Goal: Transaction & Acquisition: Purchase product/service

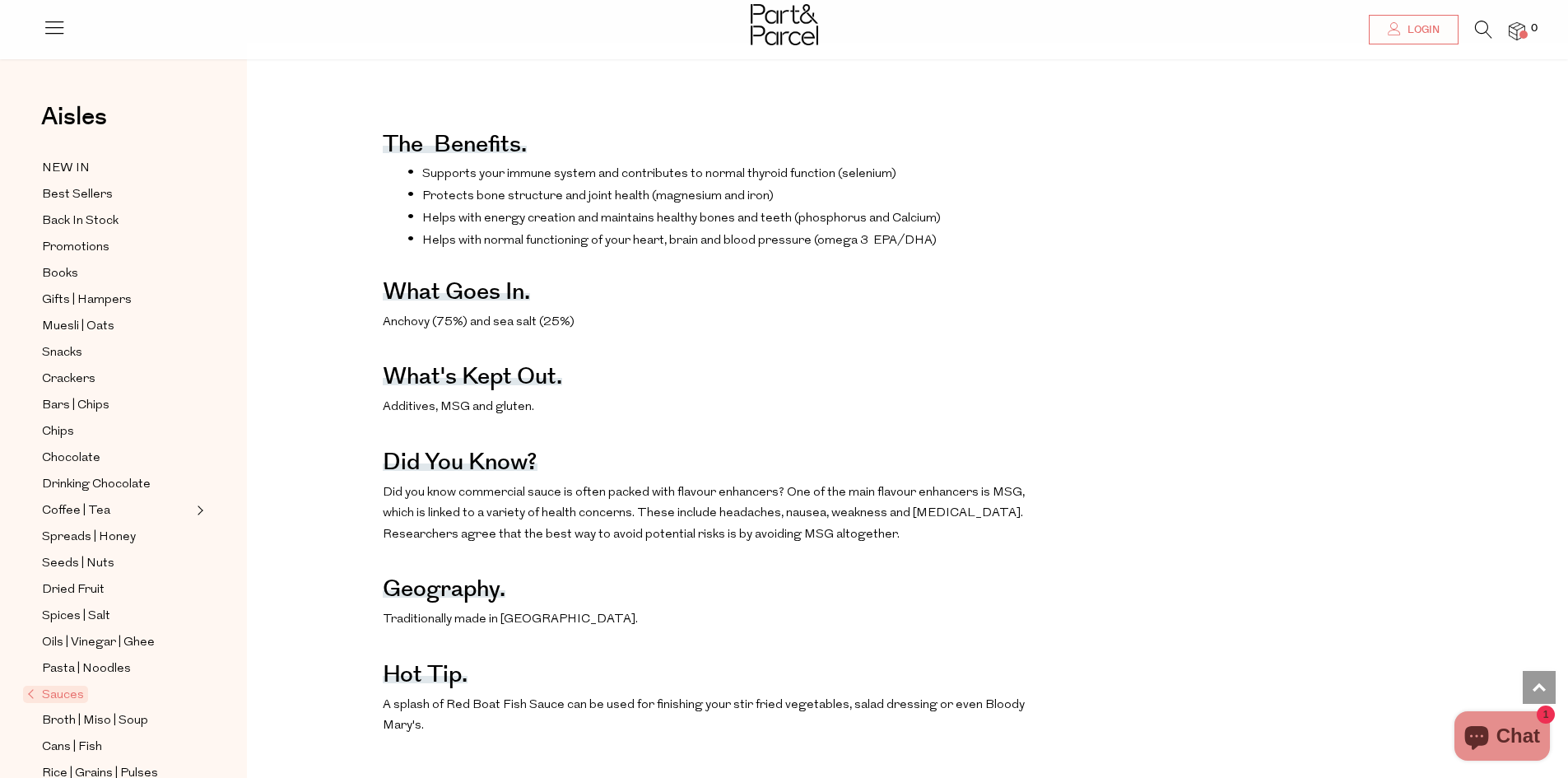
scroll to position [659, 0]
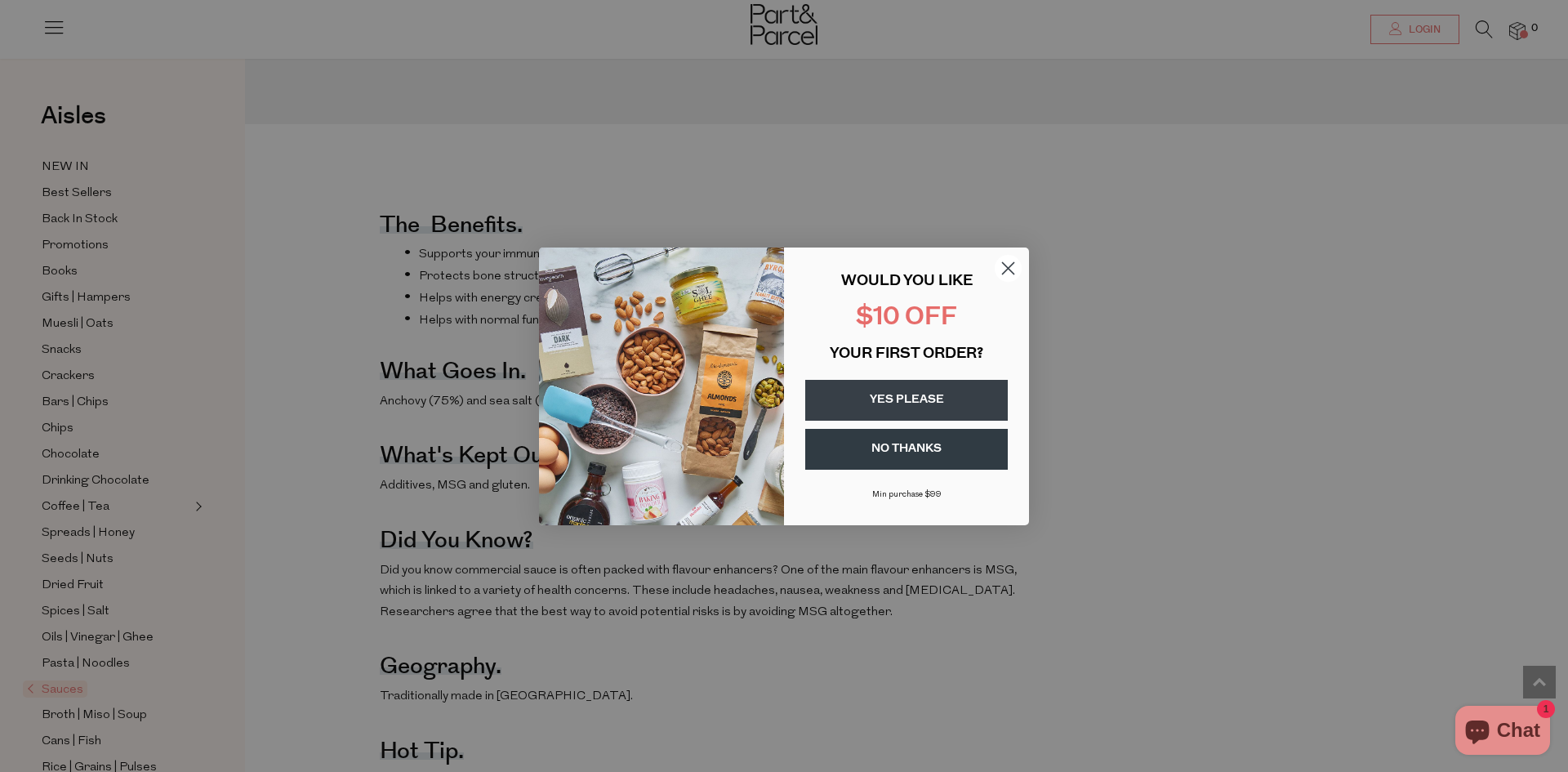
click at [1008, 270] on circle "Close dialog" at bounding box center [1008, 267] width 27 height 27
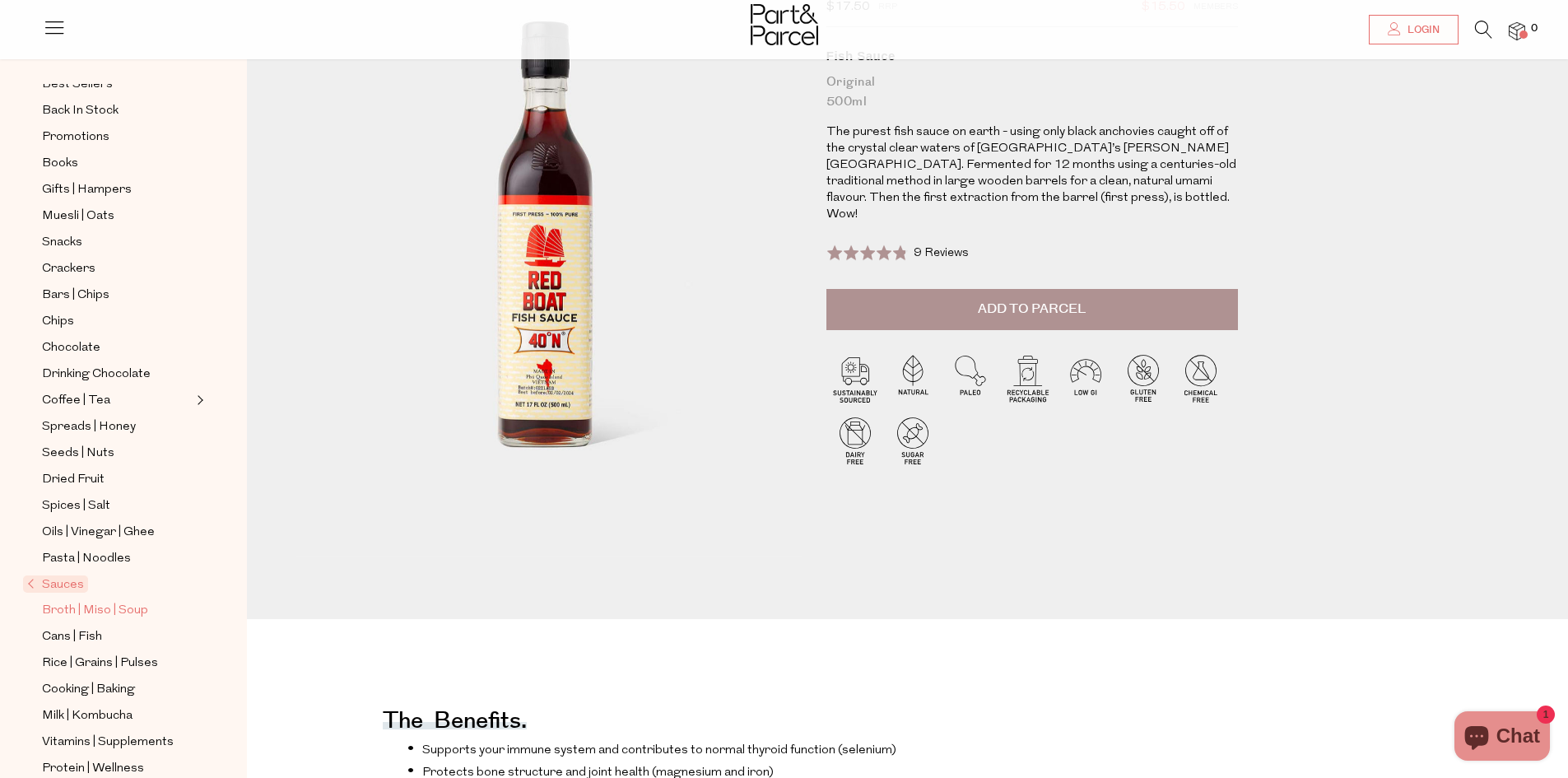
scroll to position [104, 0]
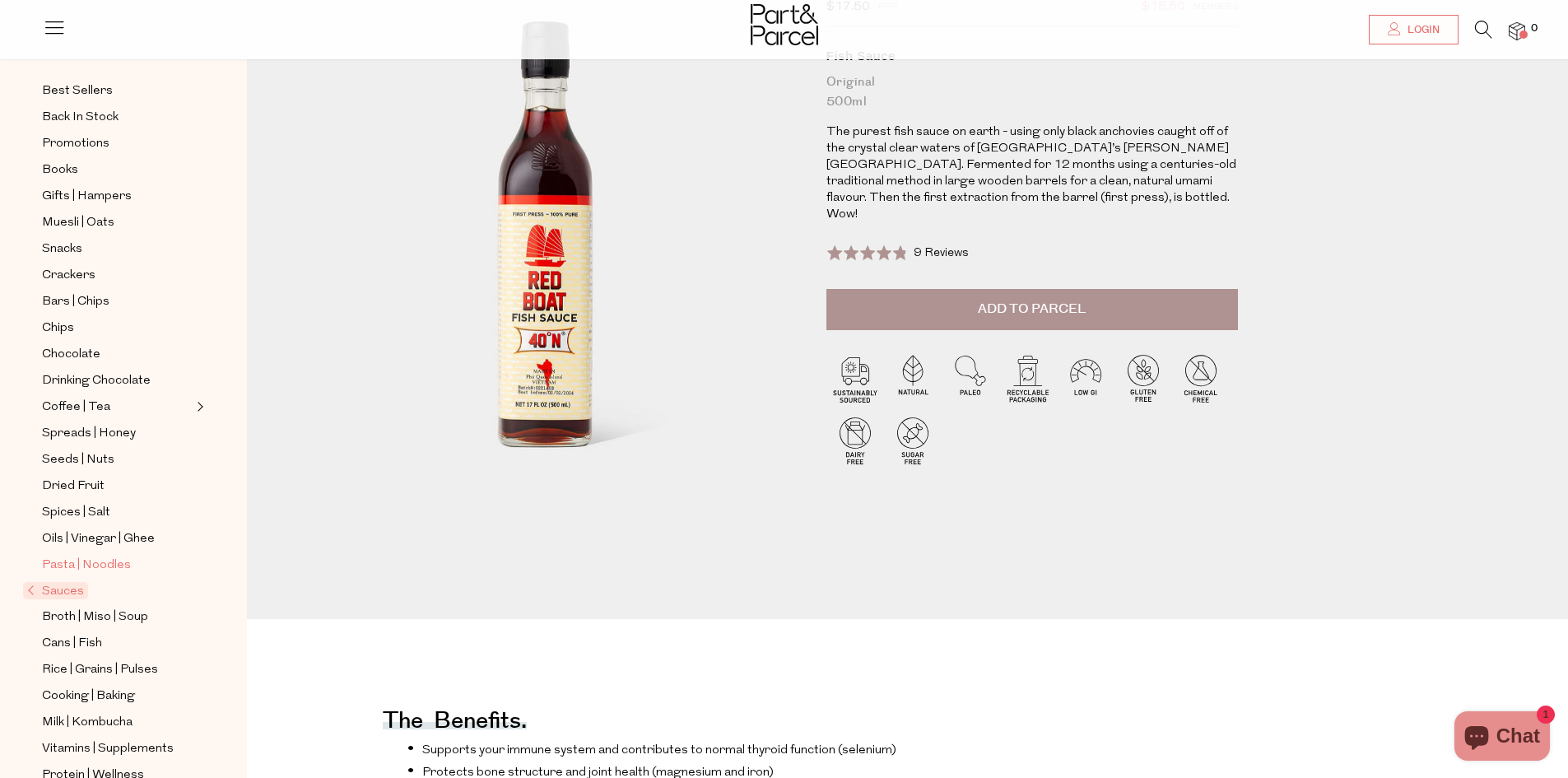
click at [110, 556] on span "Pasta | Noodles" at bounding box center [86, 566] width 89 height 20
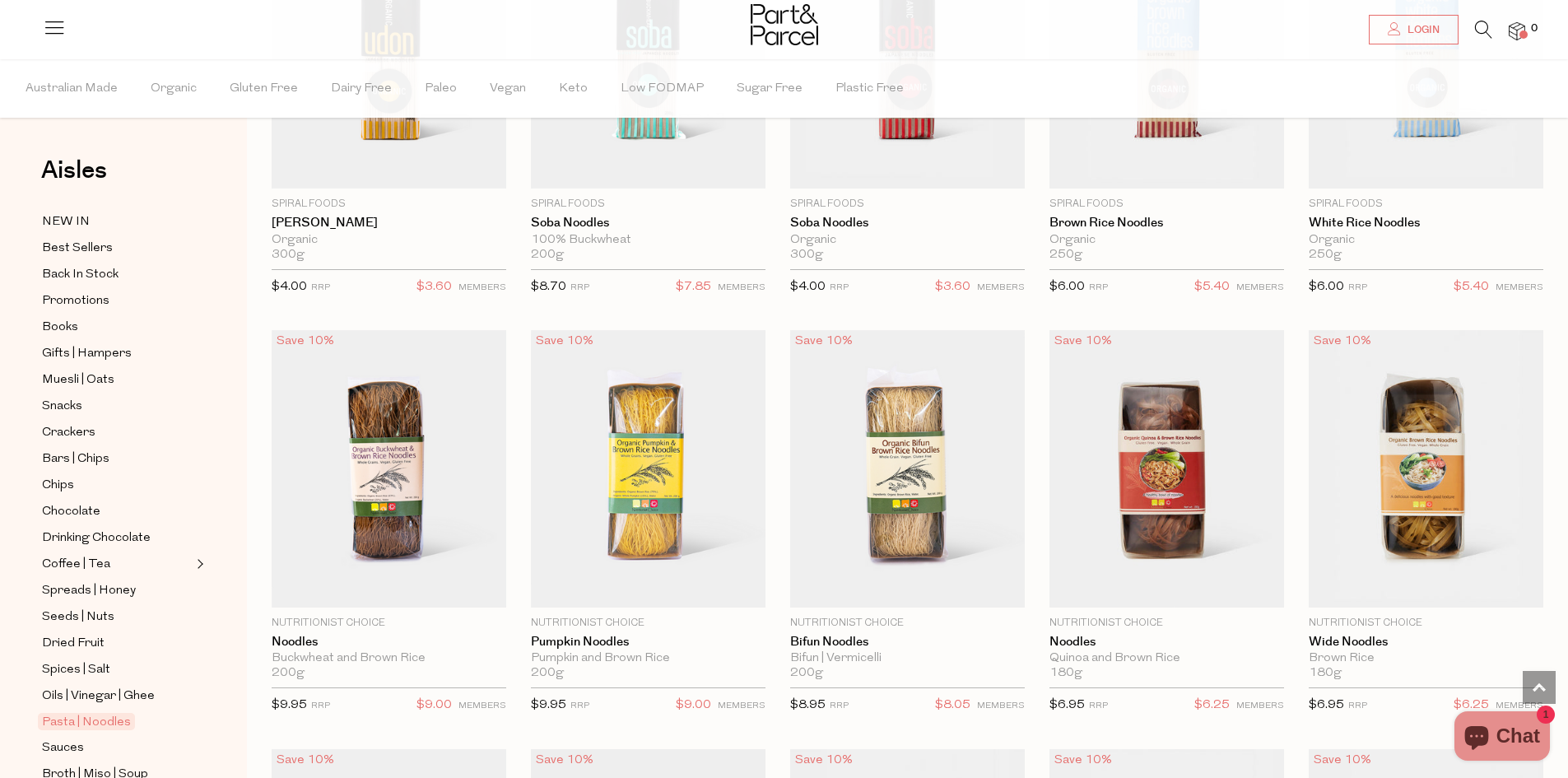
scroll to position [3374, 0]
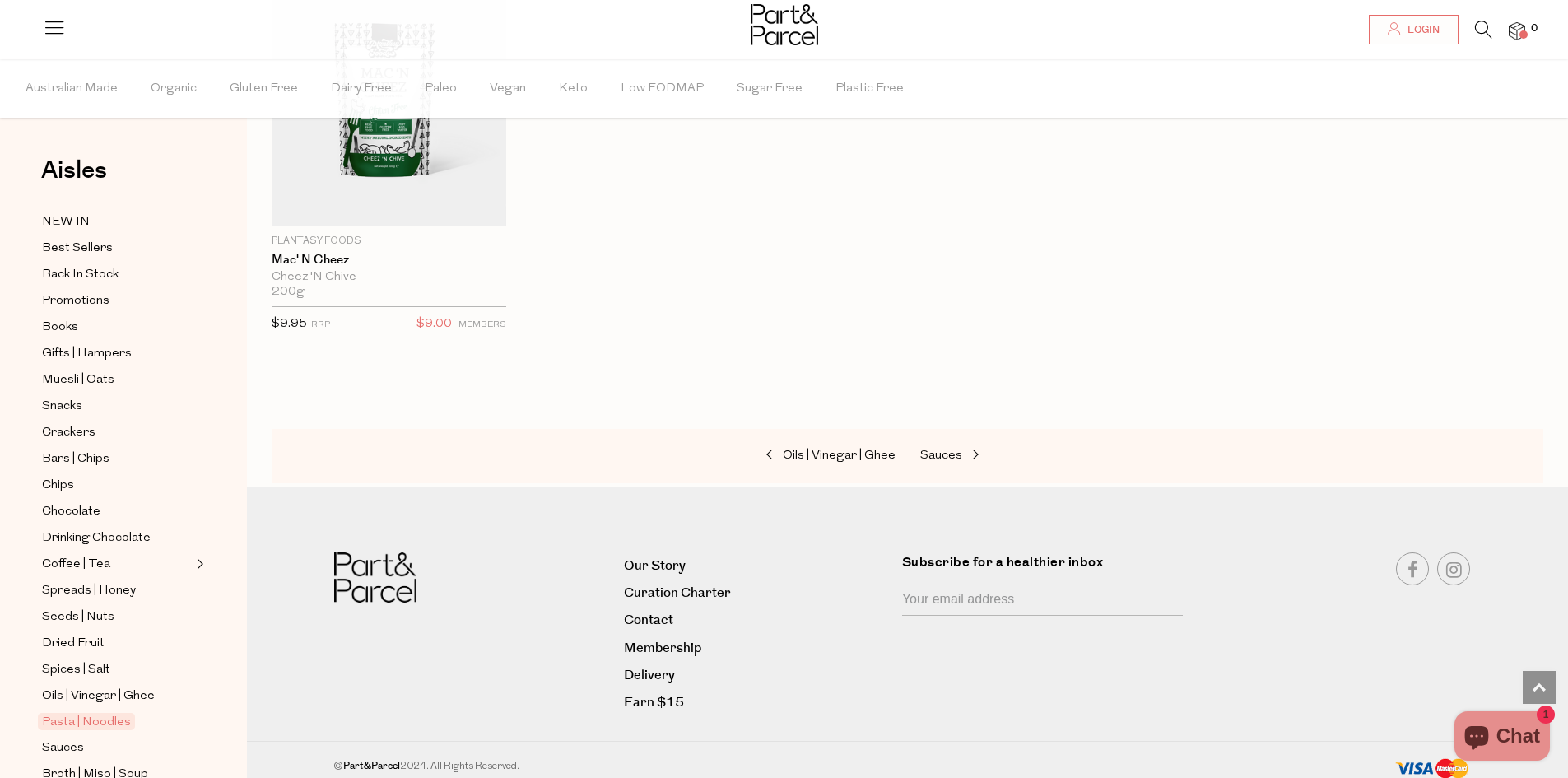
scroll to position [4398, 0]
